Goal: Task Accomplishment & Management: Complete application form

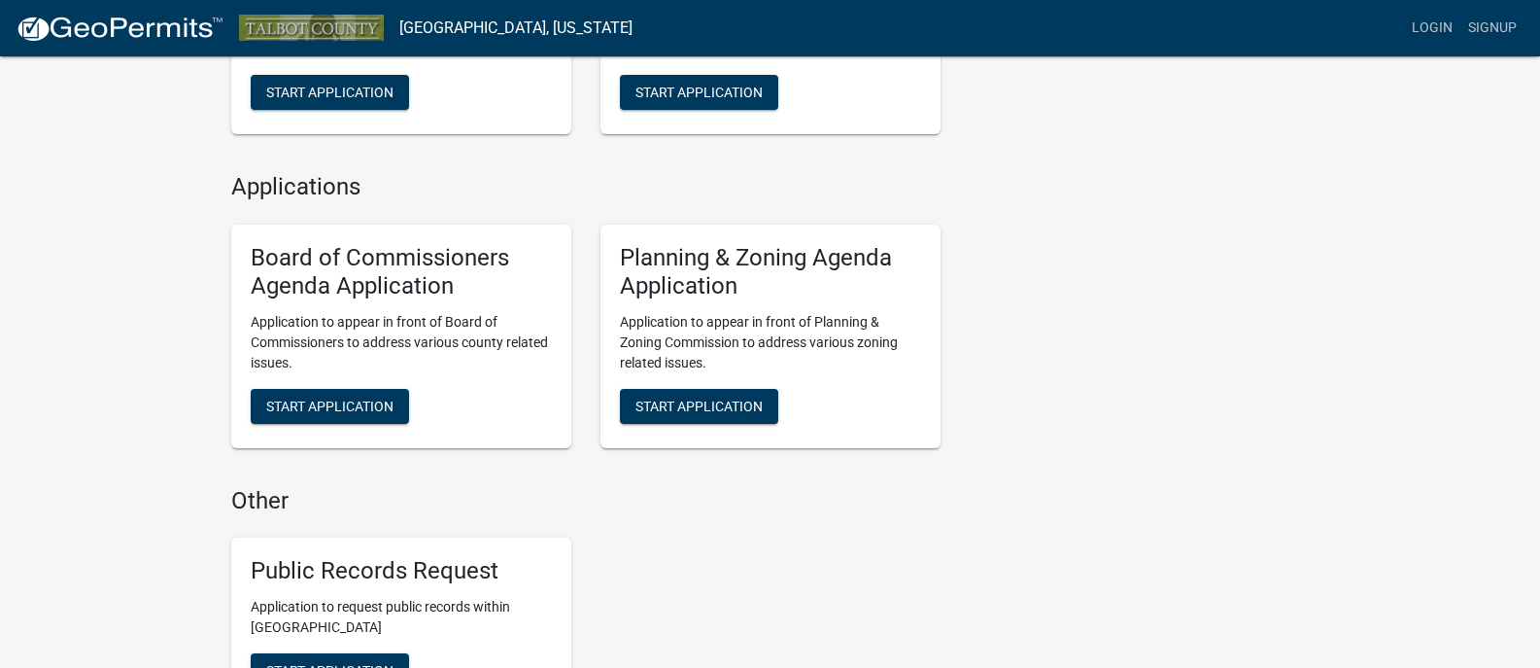
scroll to position [1458, 0]
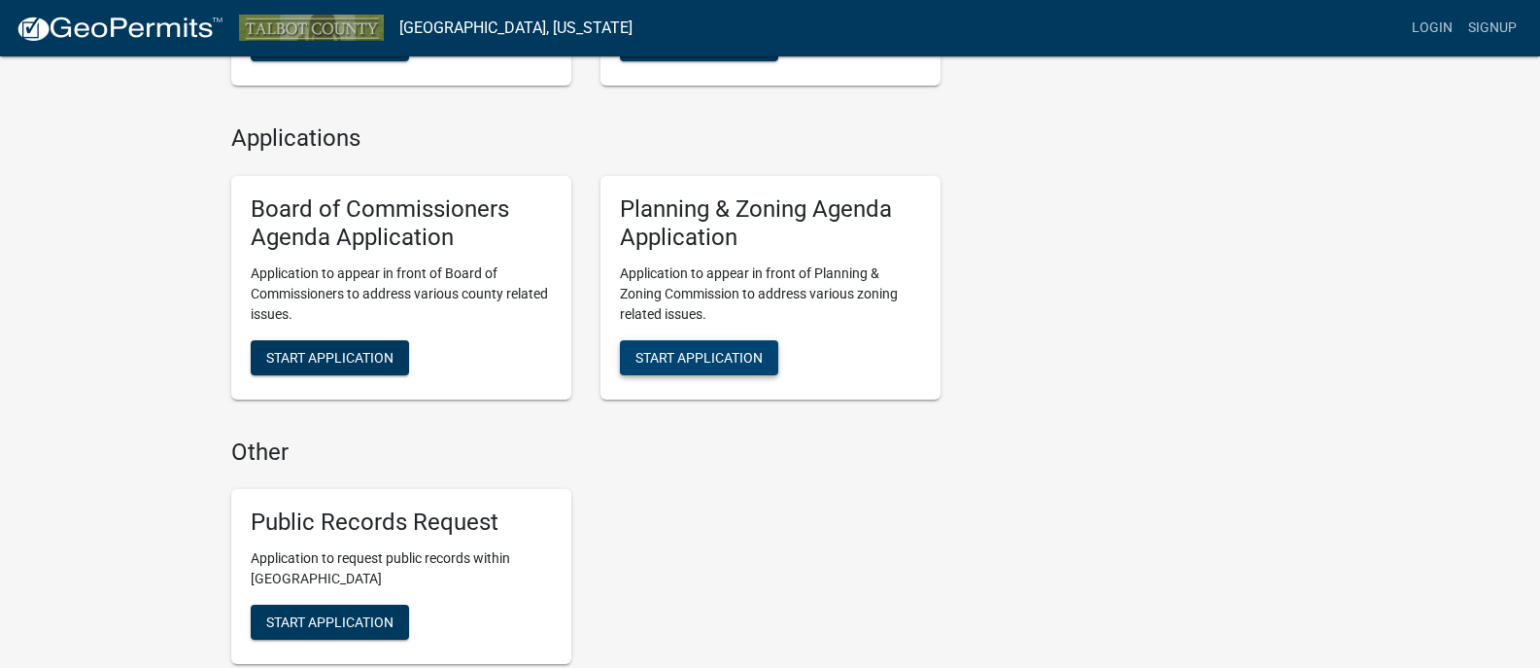
click at [674, 357] on span "Start Application" at bounding box center [699, 357] width 127 height 16
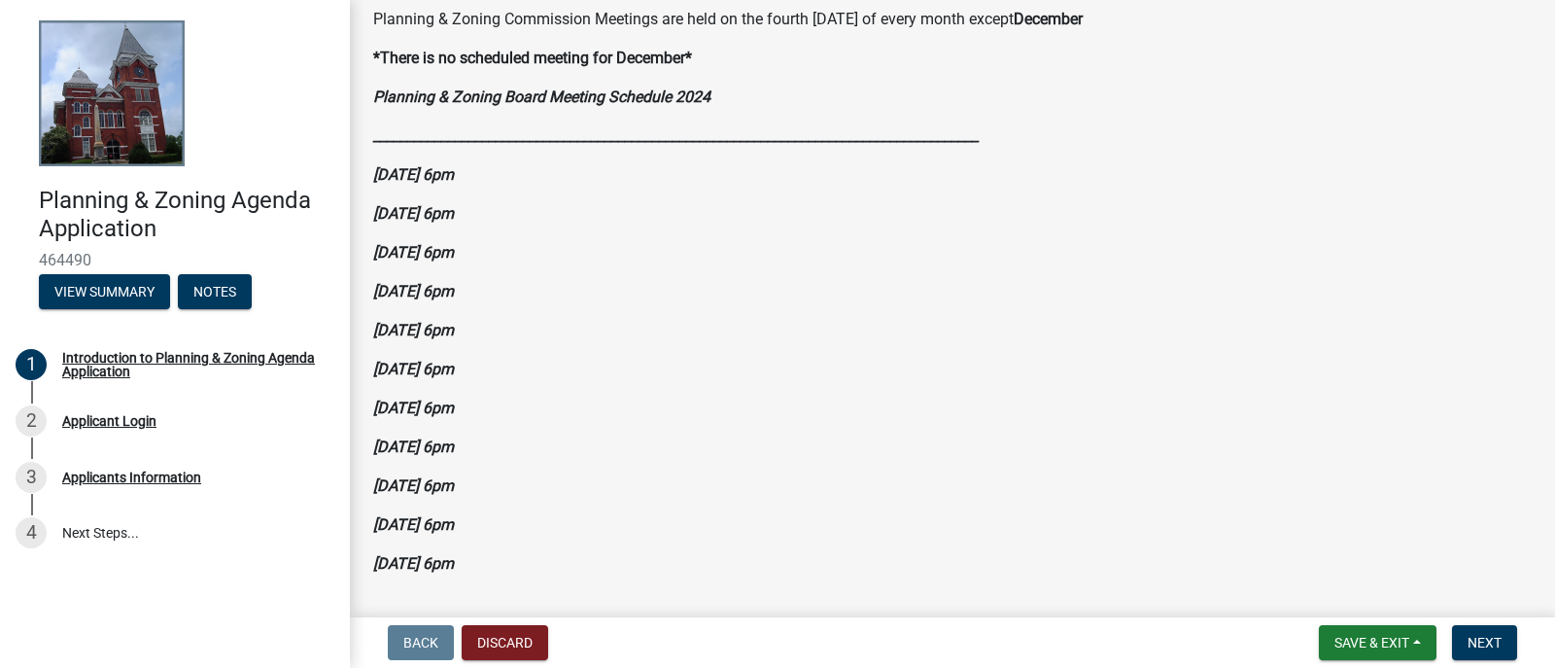
scroll to position [252, 0]
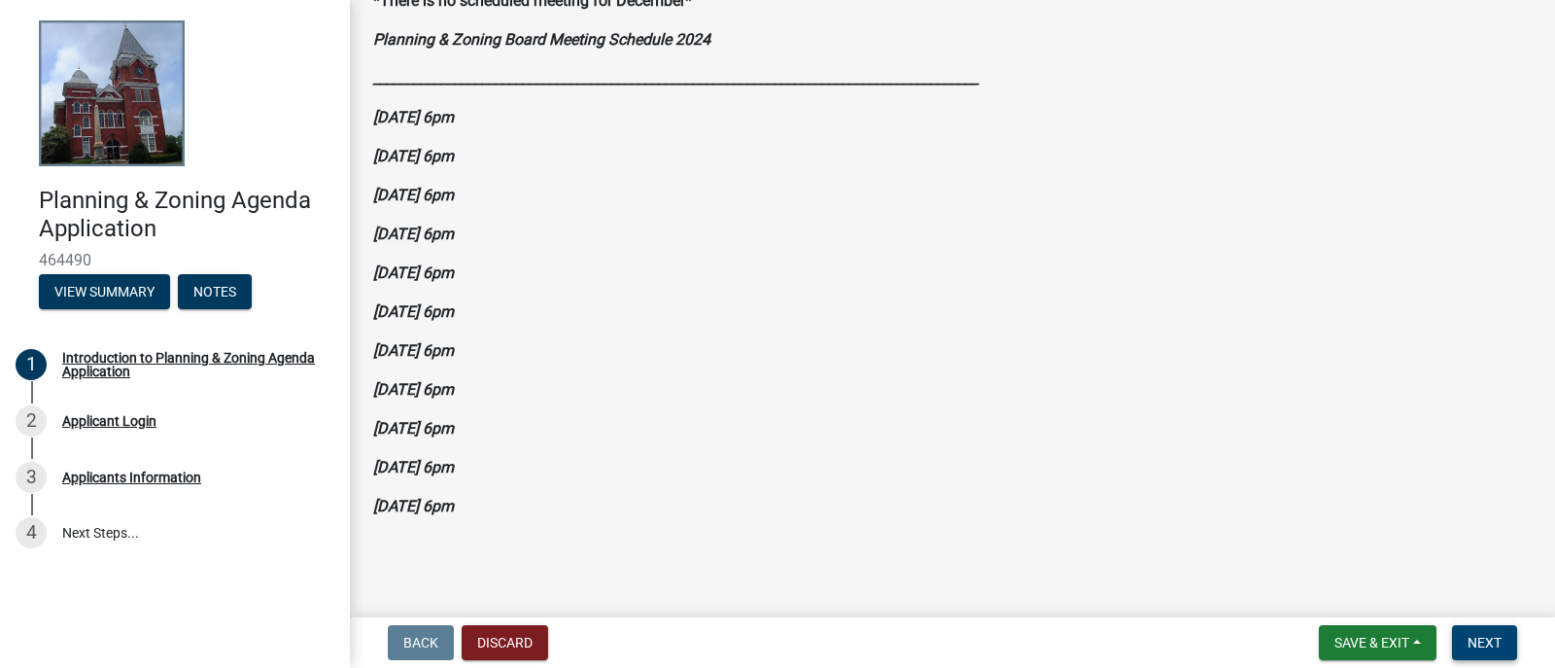
click at [1494, 641] on span "Next" at bounding box center [1484, 643] width 34 height 16
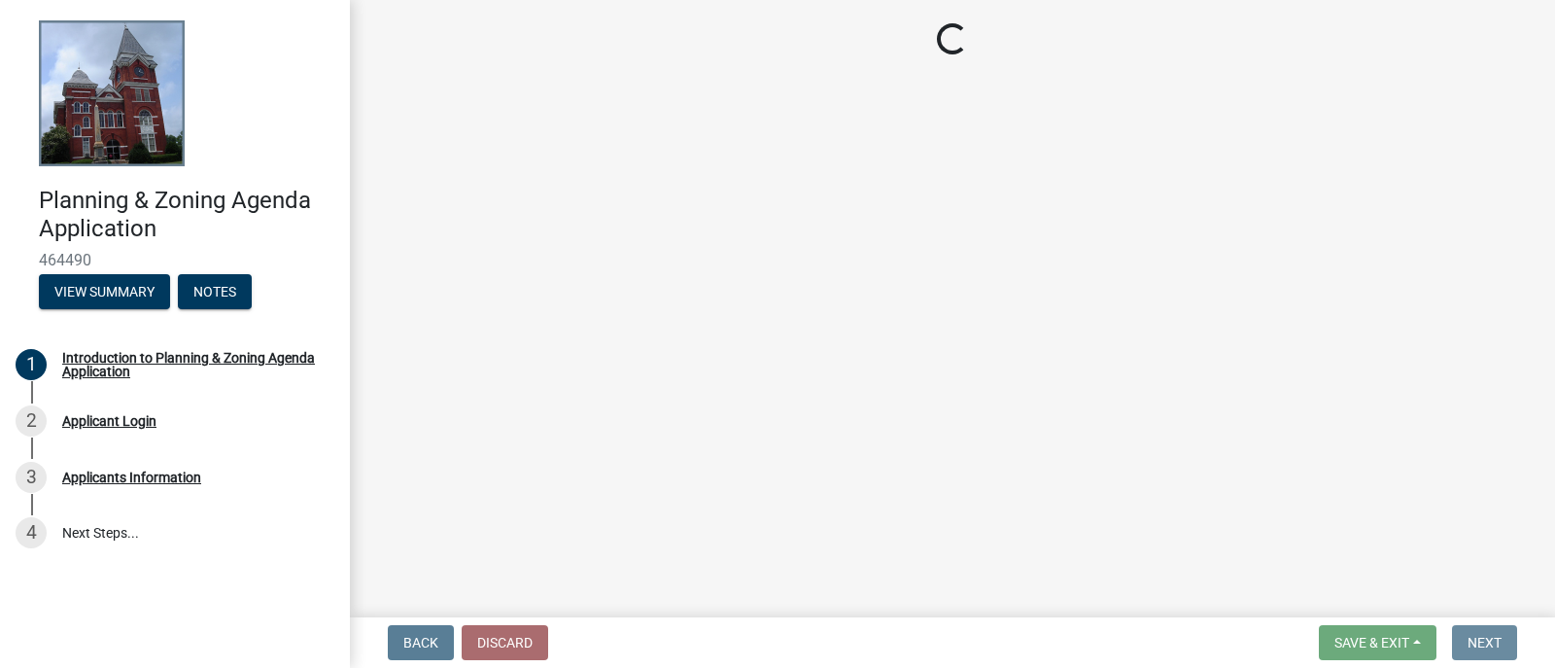
scroll to position [0, 0]
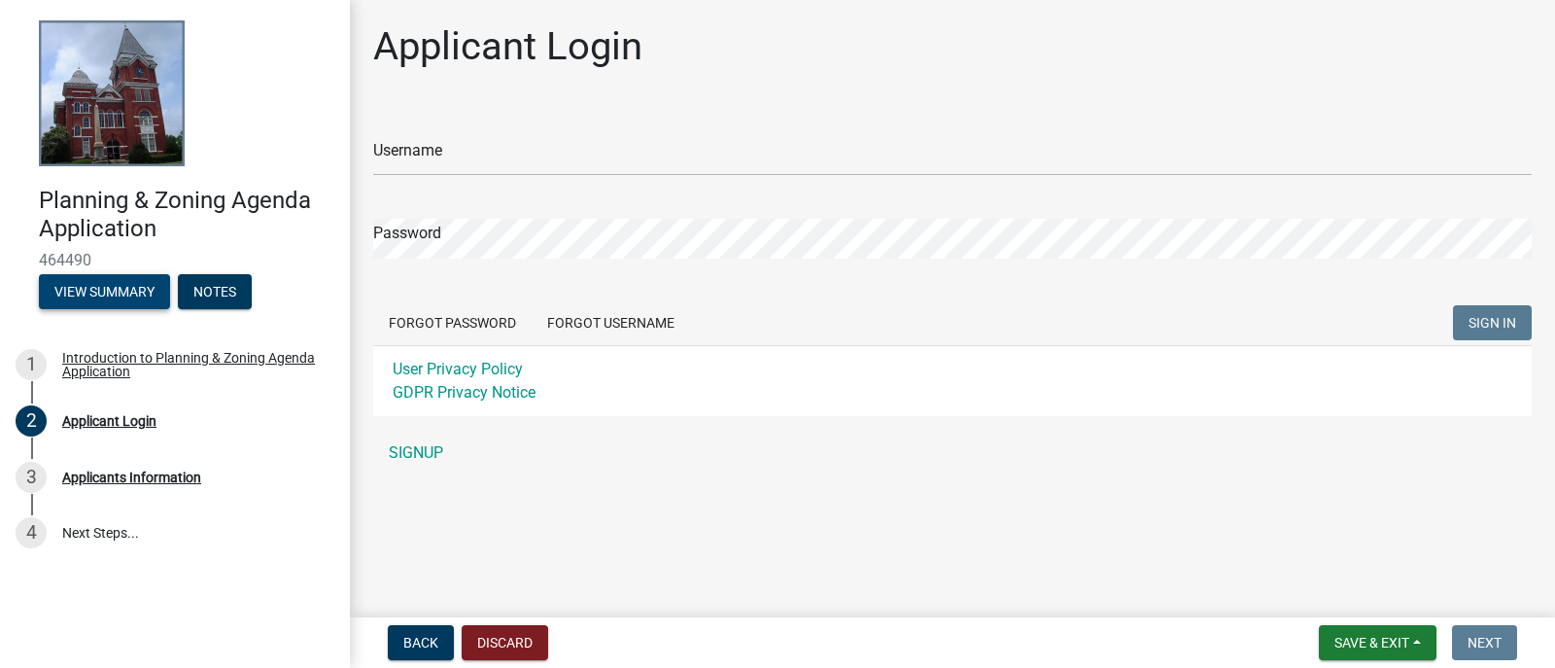
click at [128, 291] on button "View Summary" at bounding box center [104, 291] width 131 height 35
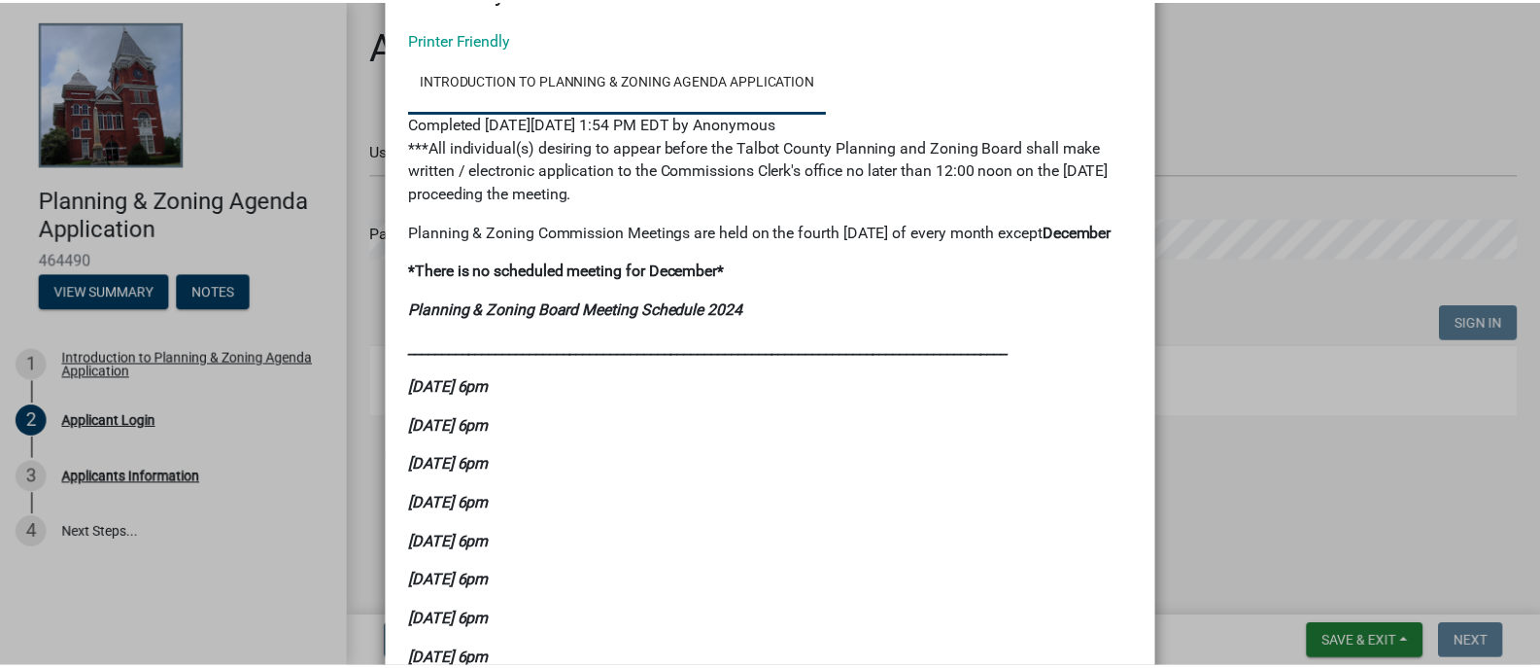
scroll to position [68, 0]
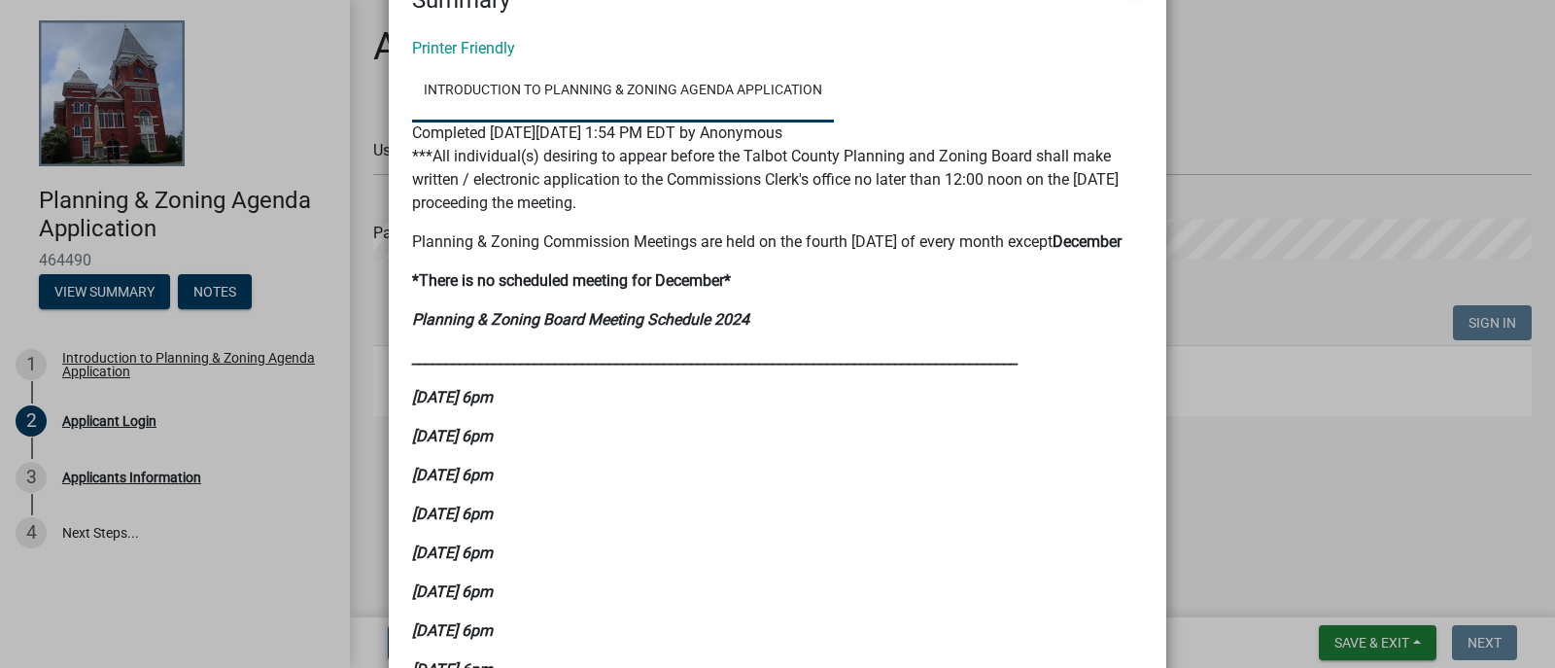
click at [96, 423] on ngb-modal-window "Summary × Printer Friendly Introduction to Planning & Zoning Agenda Application…" at bounding box center [777, 334] width 1555 height 668
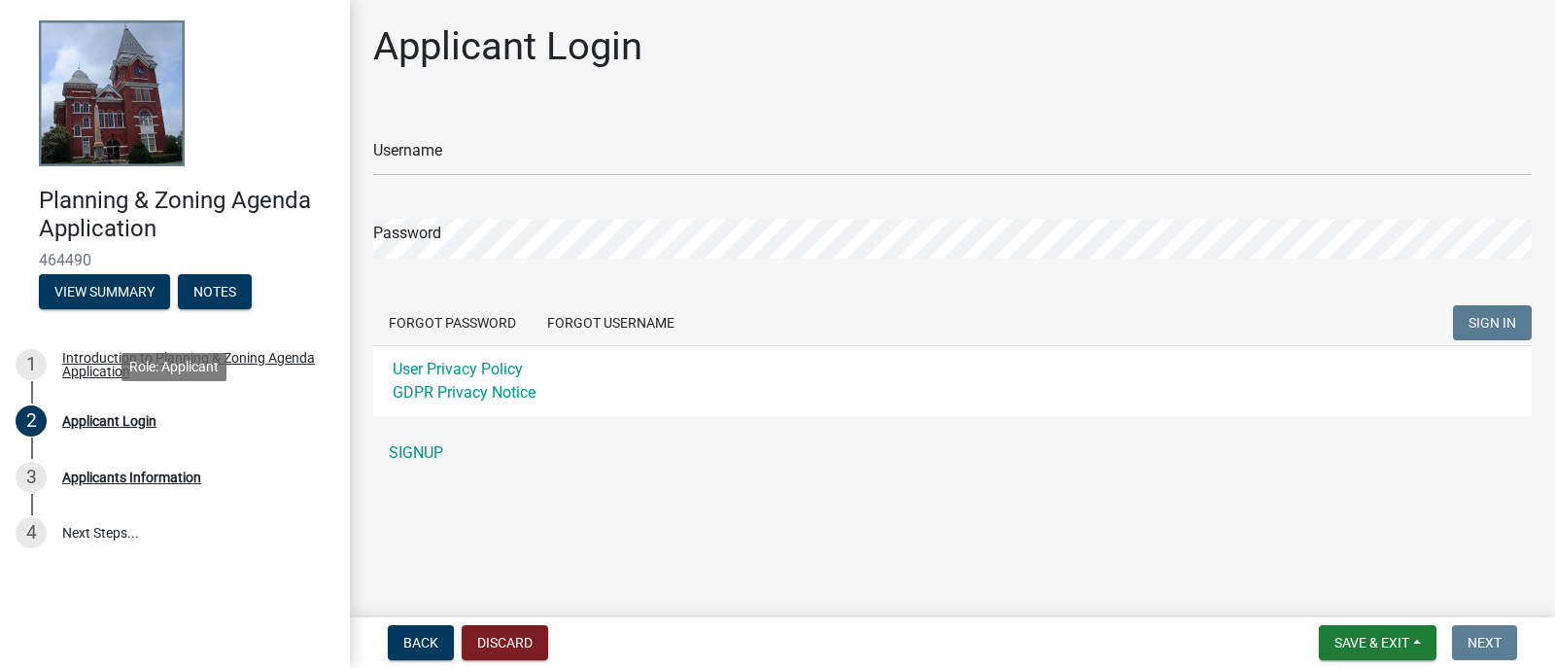
click at [96, 423] on div "Applicant Login" at bounding box center [109, 421] width 94 height 14
click at [97, 423] on div "Applicant Login" at bounding box center [109, 421] width 94 height 14
click at [104, 531] on link "4 Next Steps..." at bounding box center [175, 532] width 350 height 56
click at [419, 451] on link "SIGNUP" at bounding box center [952, 452] width 1158 height 39
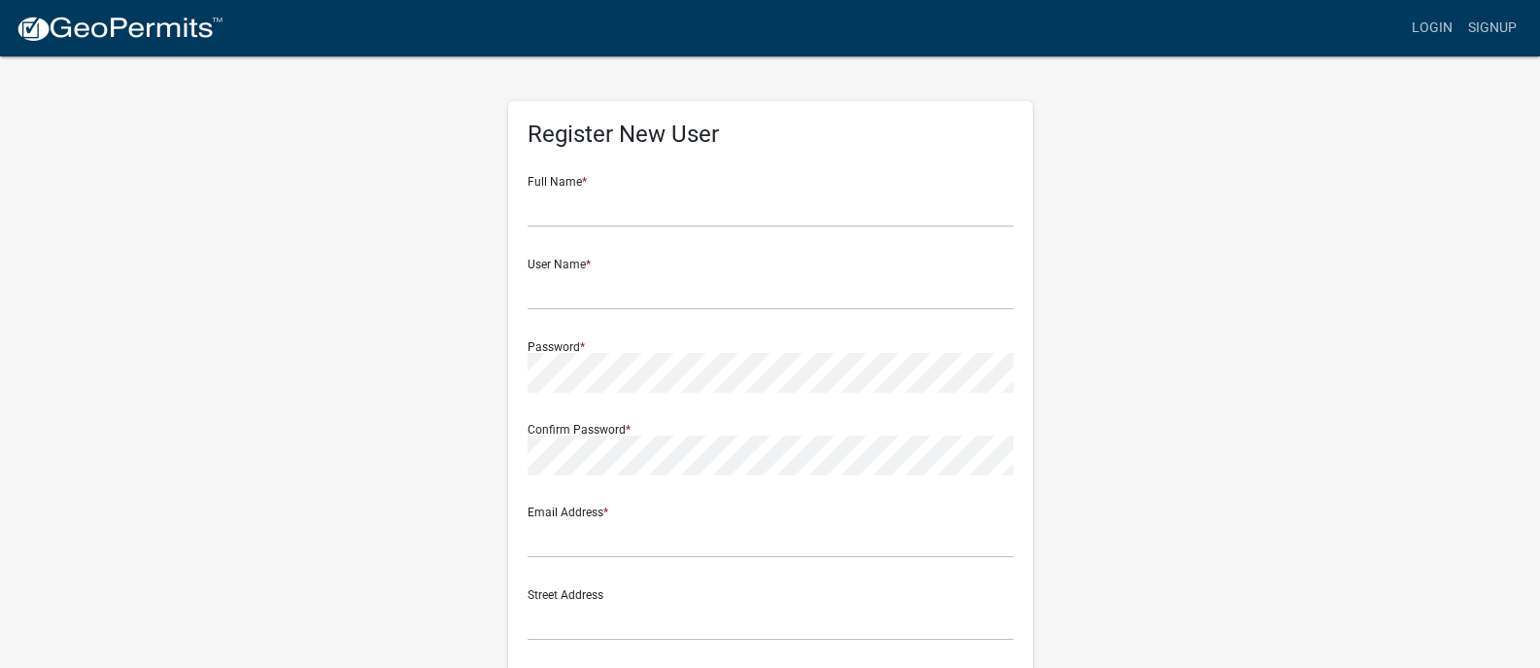
click at [325, 367] on div "Register New User Full Name * User Name * Password * Confirm Password * Email A…" at bounding box center [771, 574] width 1108 height 1040
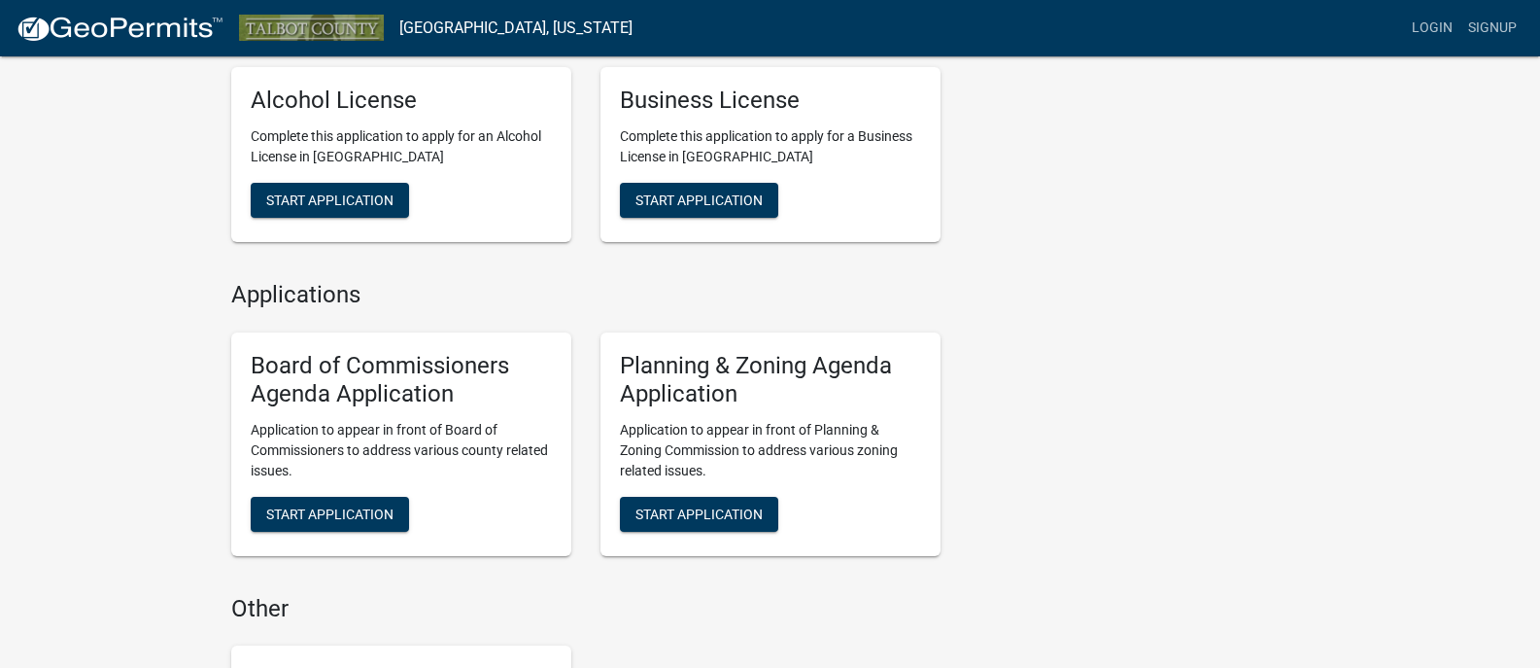
scroll to position [1330, 0]
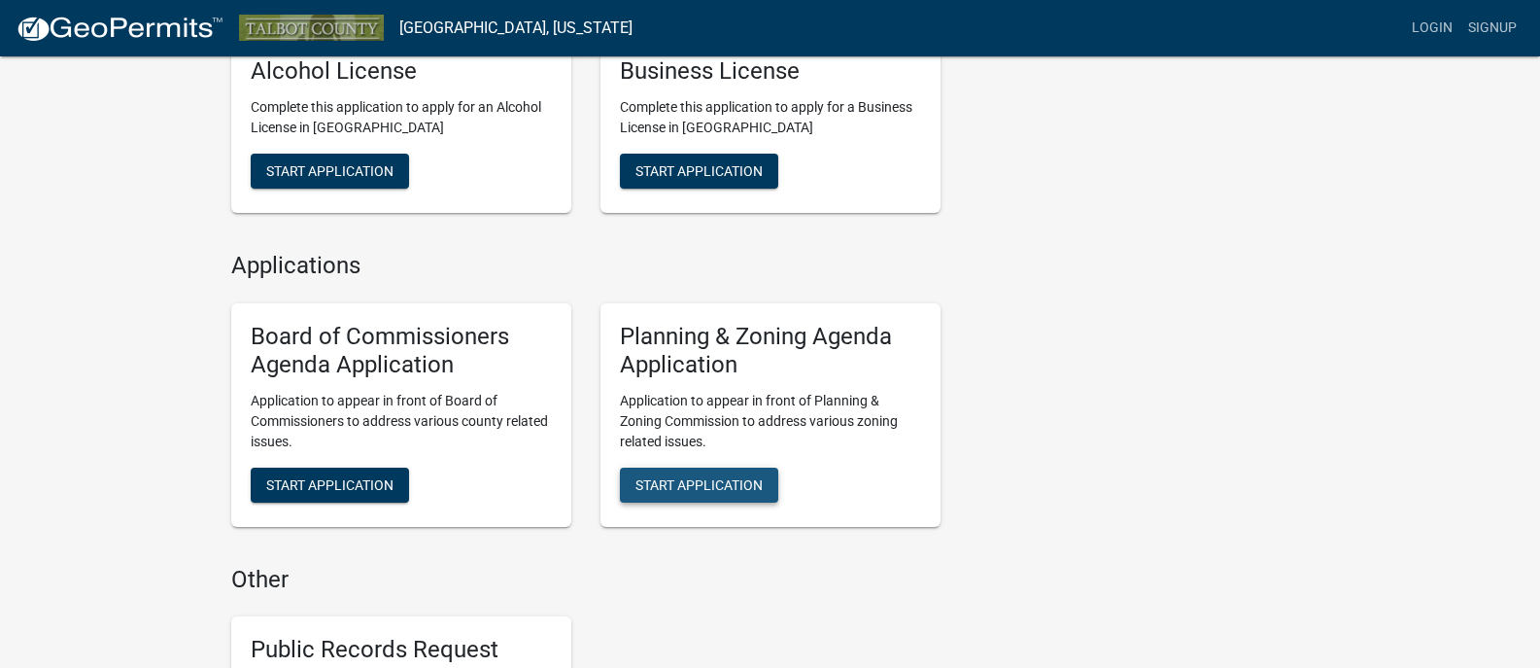
click at [723, 485] on span "Start Application" at bounding box center [699, 484] width 127 height 16
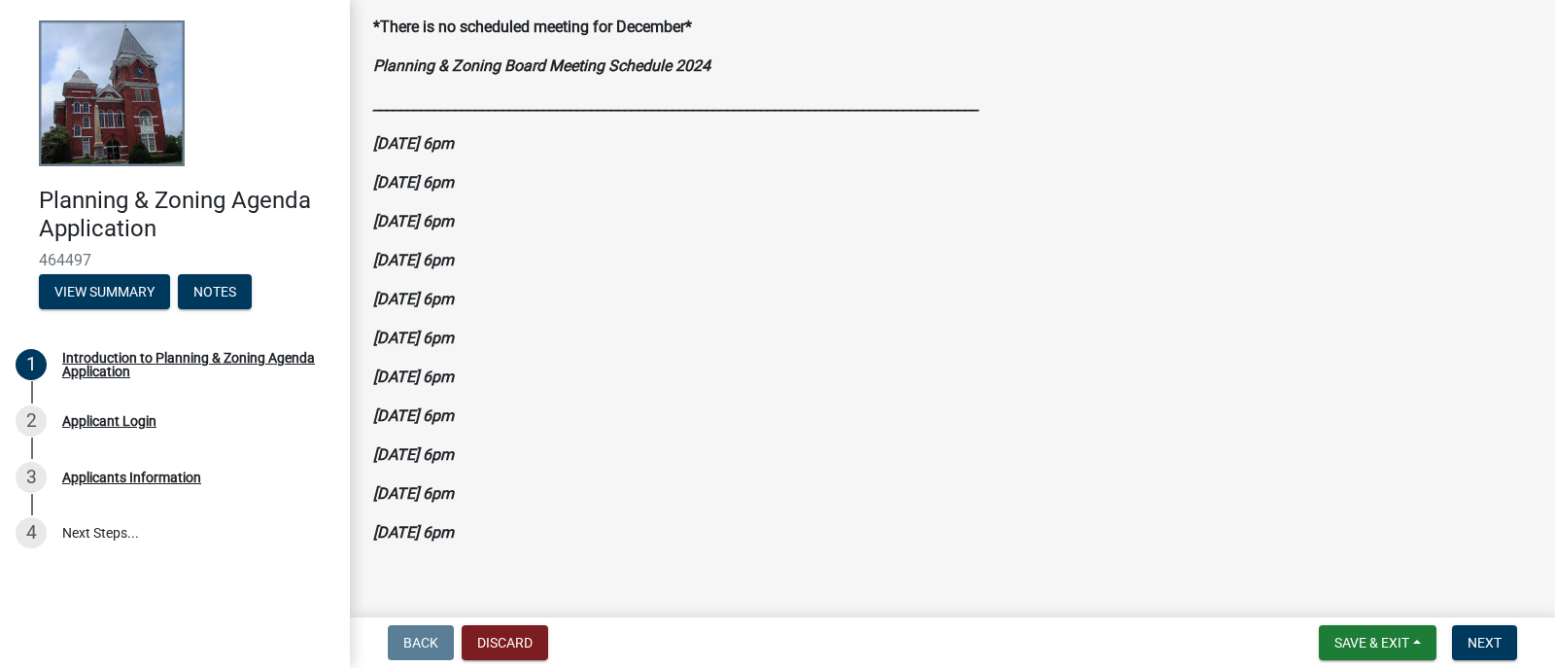
scroll to position [252, 0]
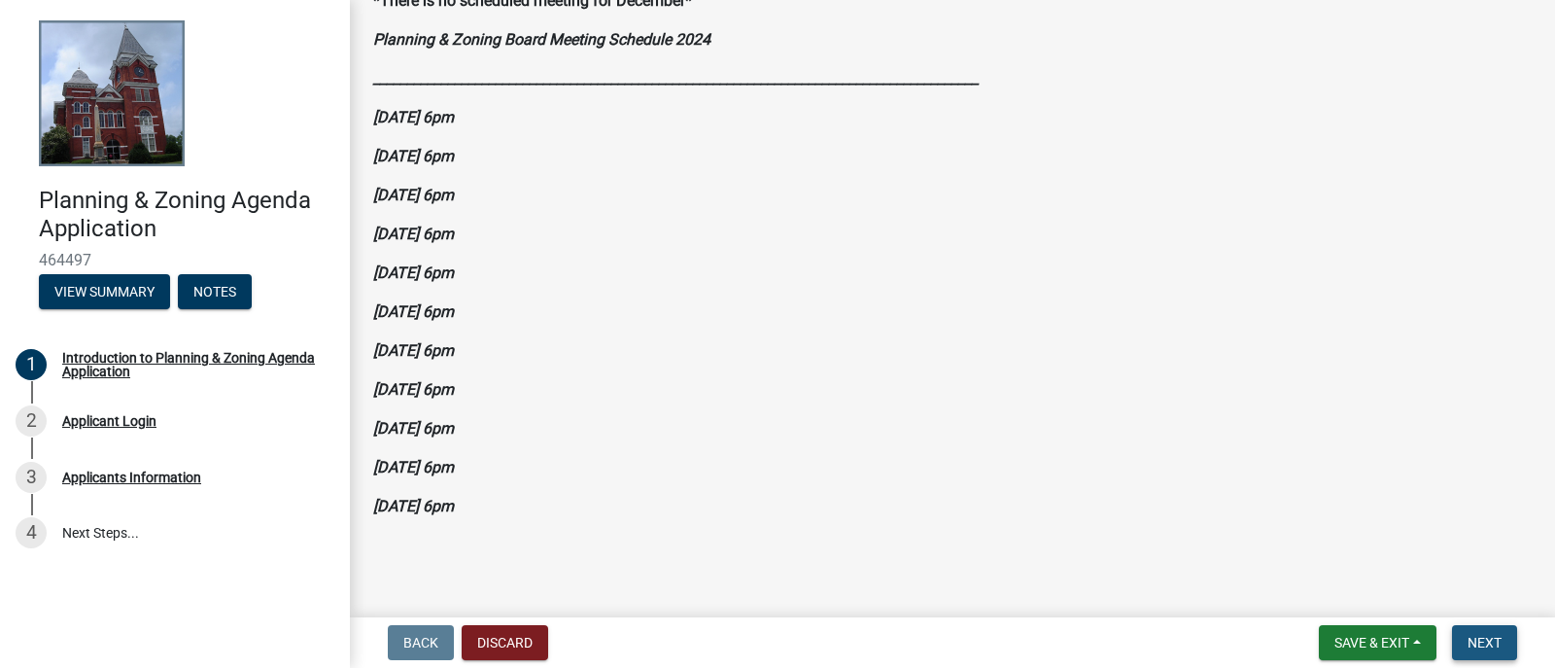
click at [1488, 640] on span "Next" at bounding box center [1484, 643] width 34 height 16
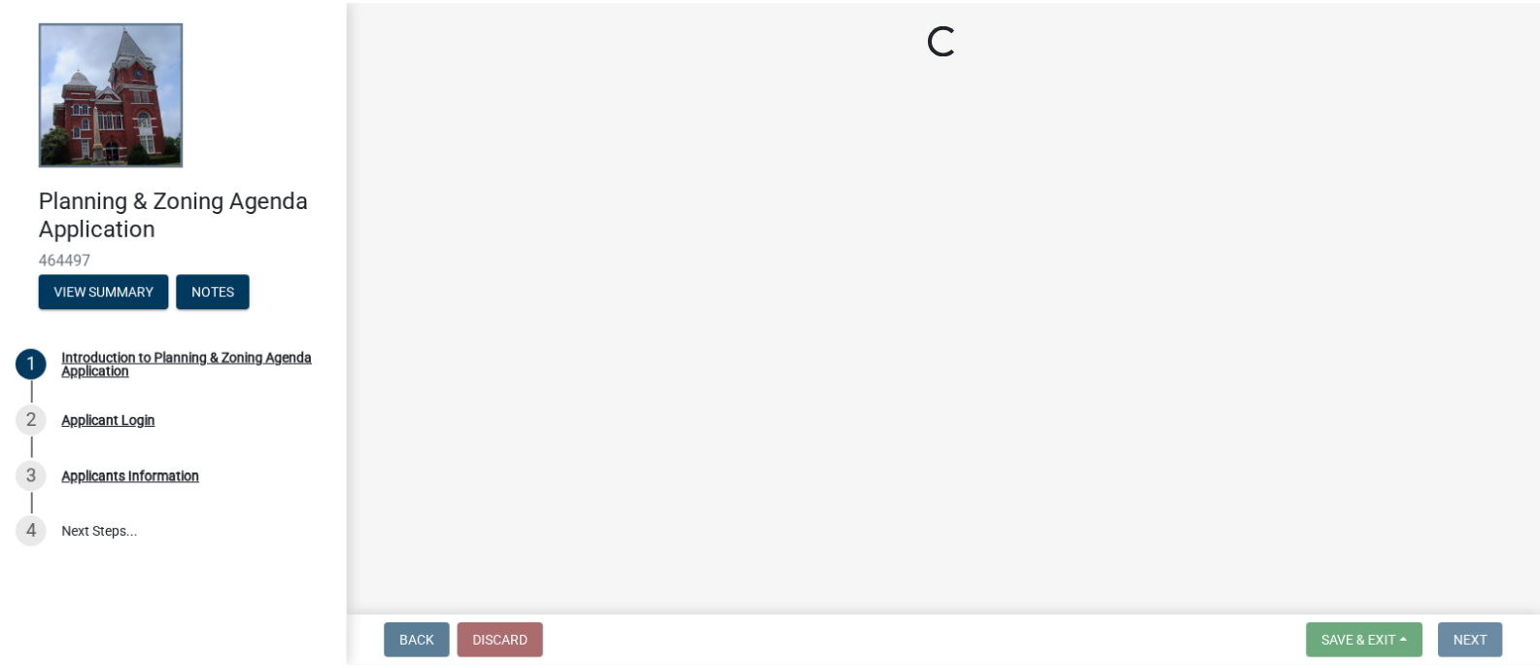
scroll to position [0, 0]
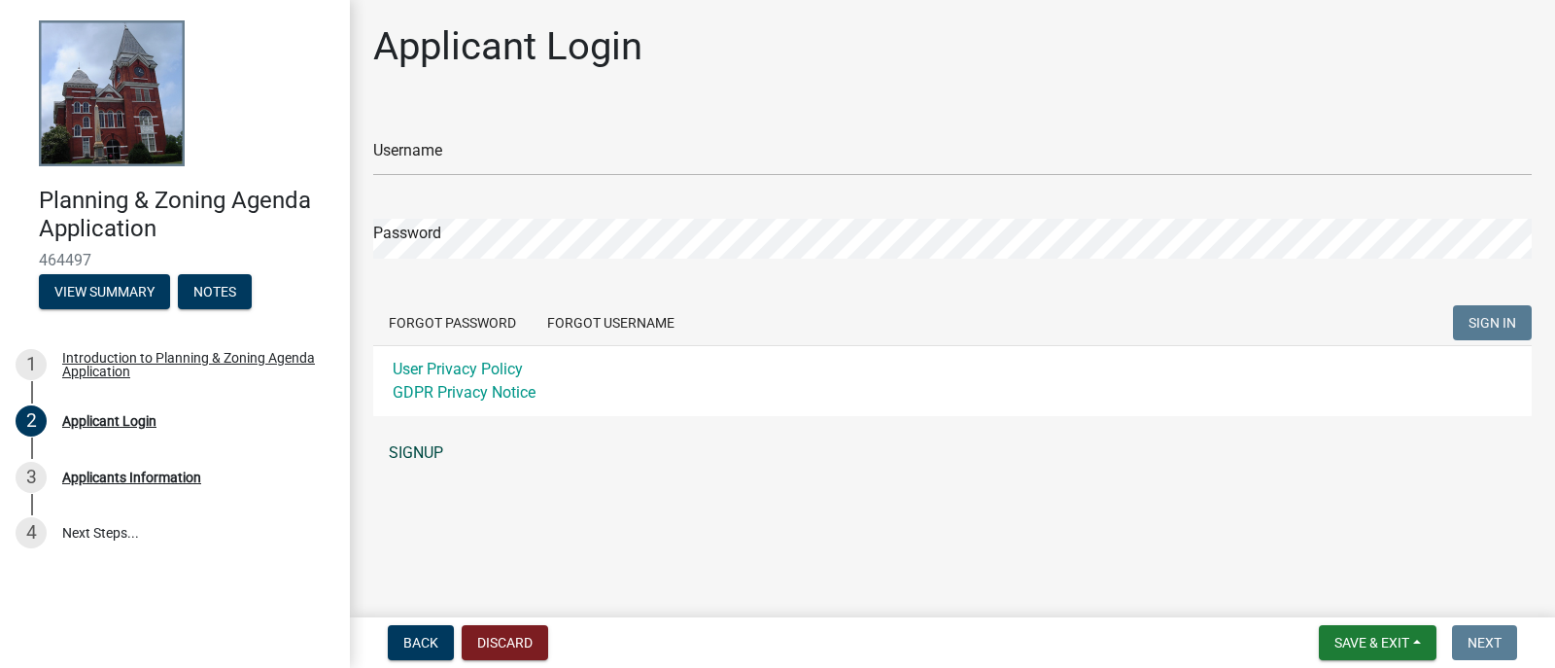
click at [419, 455] on link "SIGNUP" at bounding box center [952, 452] width 1158 height 39
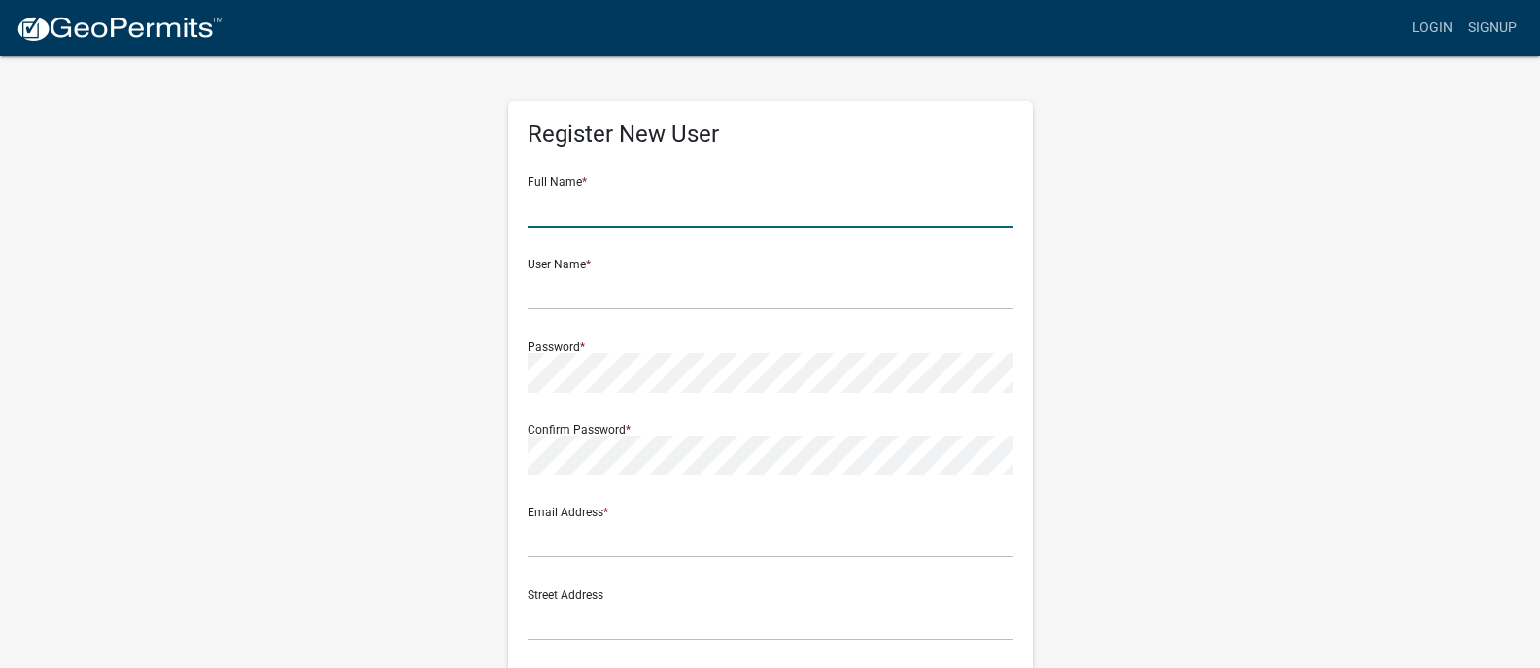
click at [581, 204] on input "text" at bounding box center [771, 208] width 486 height 40
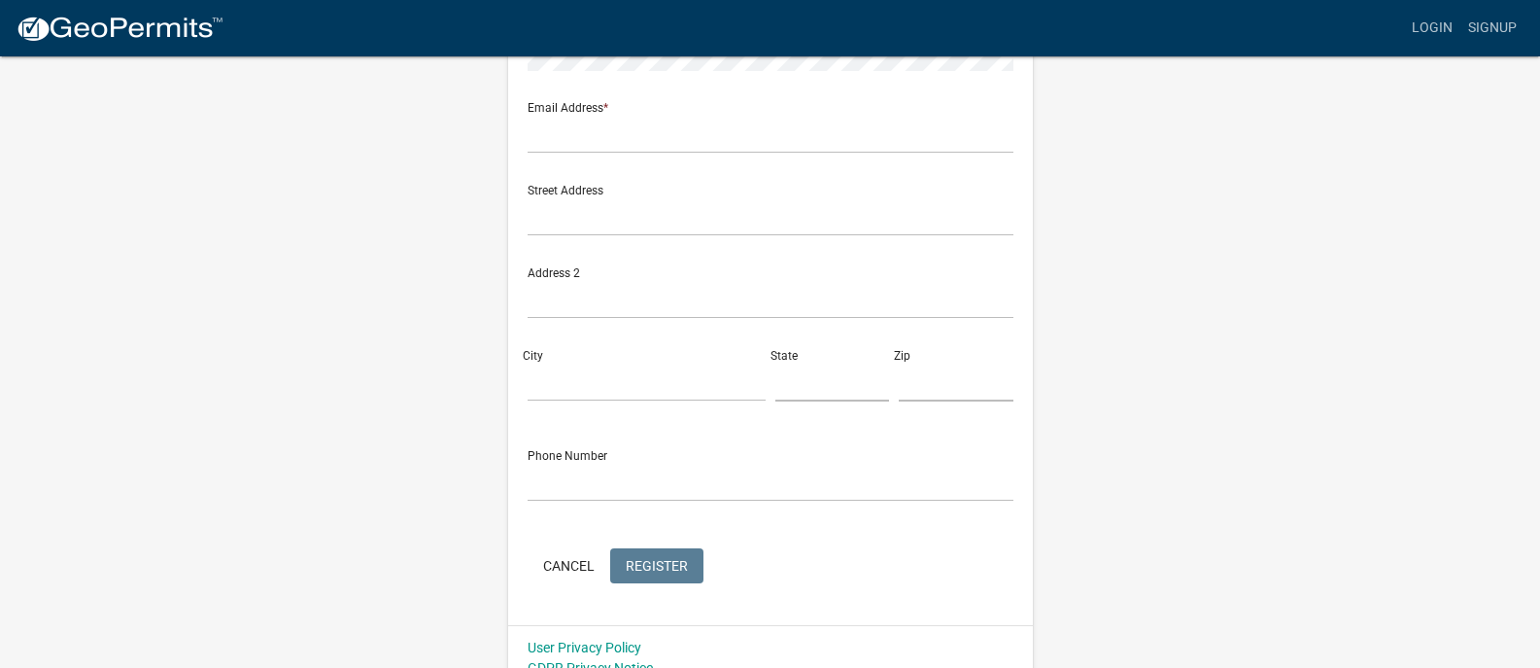
scroll to position [427, 0]
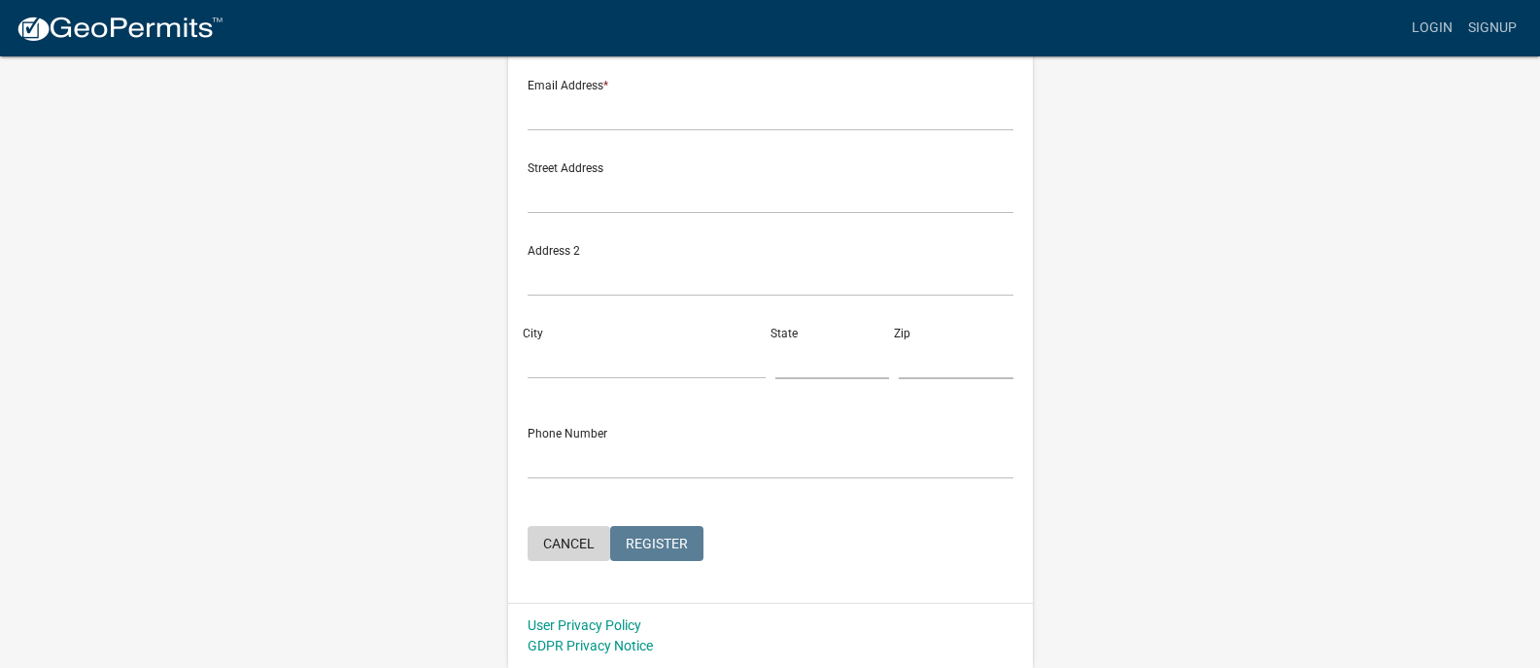
click at [551, 546] on button "Cancel" at bounding box center [569, 543] width 83 height 35
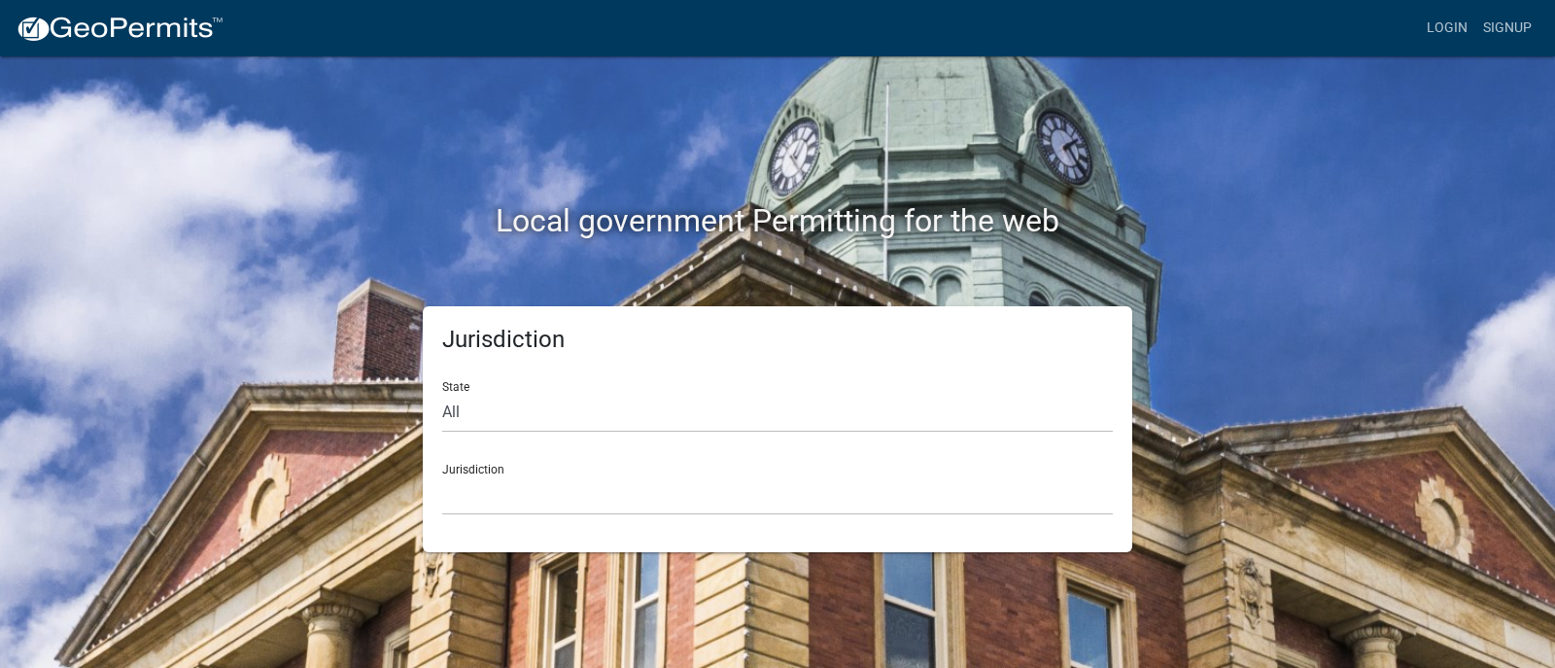
click at [368, 280] on div "Local government Permitting for the web" at bounding box center [778, 180] width 1108 height 249
